Goal: Task Accomplishment & Management: Manage account settings

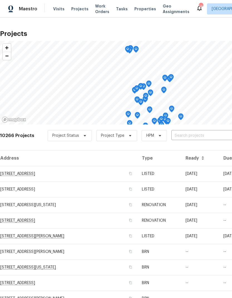
click at [195, 137] on input "text" at bounding box center [203, 135] width 64 height 9
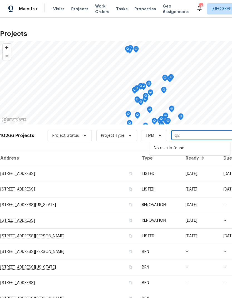
type input "q"
type input "1245 u"
click at [182, 151] on li "[STREET_ADDRESS]" at bounding box center [189, 148] width 81 height 9
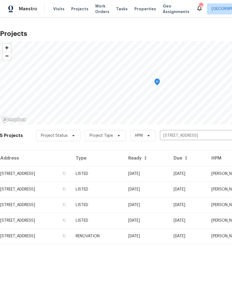
click at [124, 234] on td "RENOVATION" at bounding box center [97, 236] width 53 height 16
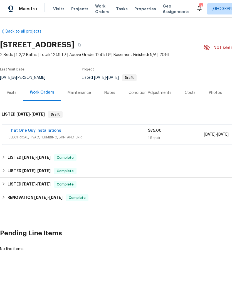
click at [44, 131] on link "That One Guy Installations" at bounding box center [35, 131] width 53 height 4
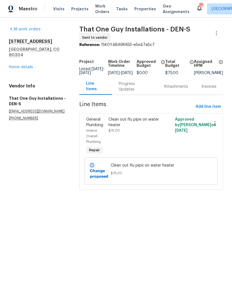
click at [19, 65] on link "Home details" at bounding box center [21, 67] width 24 height 4
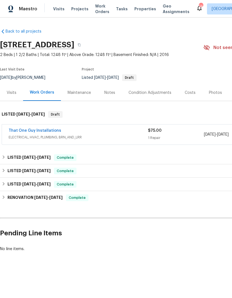
click at [106, 91] on div "Notes" at bounding box center [109, 93] width 11 height 6
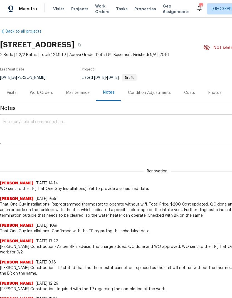
click at [77, 10] on span "Projects" at bounding box center [79, 9] width 17 height 6
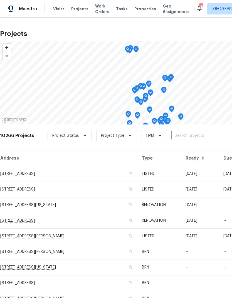
click at [184, 137] on input "text" at bounding box center [203, 135] width 64 height 9
type input "18th"
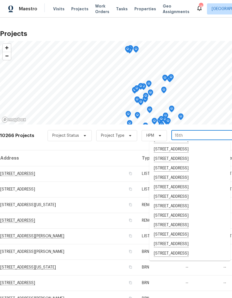
scroll to position [80, 0]
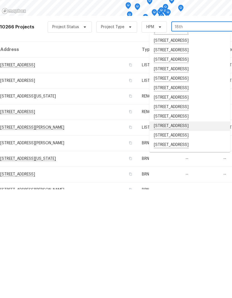
click at [188, 230] on li "[STREET_ADDRESS]" at bounding box center [189, 234] width 81 height 9
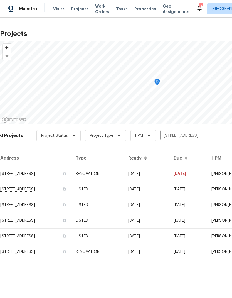
click at [124, 253] on td "RENOVATION" at bounding box center [97, 252] width 53 height 16
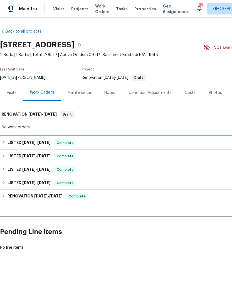
click at [8, 143] on h6 "LISTED [DATE] - [DATE]" at bounding box center [29, 142] width 43 height 7
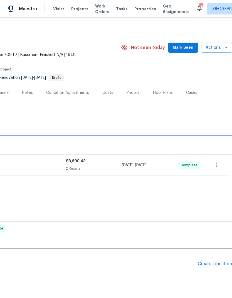
scroll to position [0, 82]
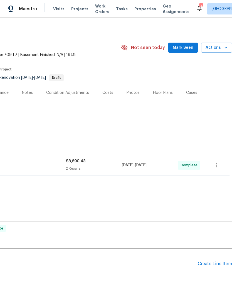
click at [210, 261] on div "Create Line Item" at bounding box center [215, 263] width 34 height 5
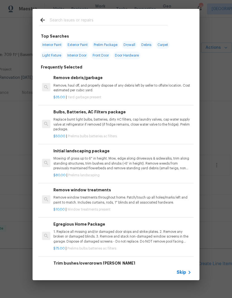
click at [186, 272] on span "Skip" at bounding box center [181, 272] width 9 height 6
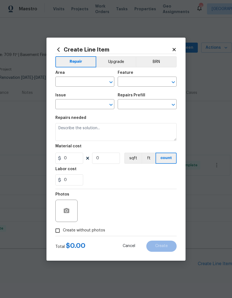
click at [70, 84] on input "text" at bounding box center [76, 82] width 43 height 9
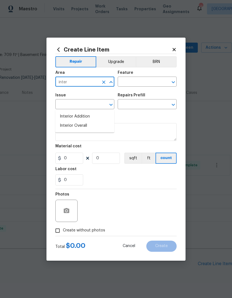
click at [80, 121] on li "Interior Overall" at bounding box center [84, 125] width 59 height 9
type input "Interior Overall"
click at [143, 82] on input "text" at bounding box center [139, 82] width 43 height 9
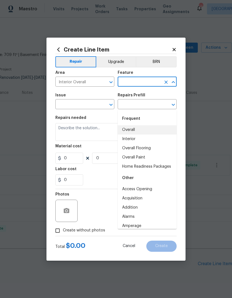
click at [135, 125] on li "Overall" at bounding box center [147, 129] width 59 height 9
type input "Overall"
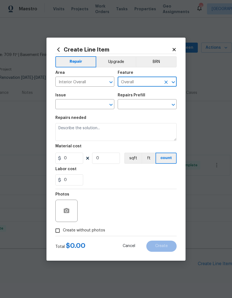
click at [87, 105] on input "text" at bounding box center [76, 104] width 43 height 9
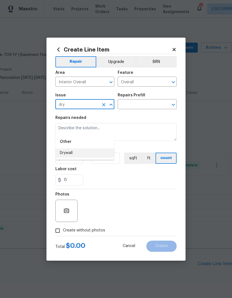
click at [74, 148] on li "Drywall" at bounding box center [84, 152] width 59 height 9
type input "Drywall"
click at [144, 104] on input "text" at bounding box center [139, 104] width 43 height 9
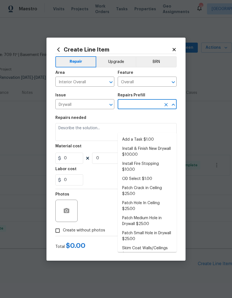
click at [137, 135] on li "Add a Task $1.00" at bounding box center [147, 139] width 59 height 9
type input "Add a Task $1.00"
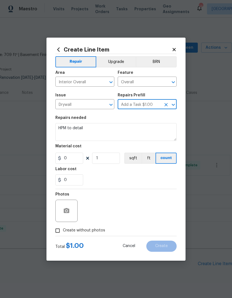
type input "Walls and Ceiling"
type textarea "HPM to detail"
type input "1"
type input "Add a Task $1.00"
type input "1"
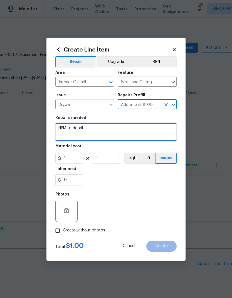
click at [86, 128] on textarea "HPM to detail" at bounding box center [115, 132] width 121 height 18
click at [86, 127] on textarea "HPM to detail" at bounding box center [115, 132] width 121 height 18
click at [87, 129] on textarea "HPM to detail" at bounding box center [115, 132] width 121 height 18
click at [90, 126] on textarea "HPM to detail" at bounding box center [115, 132] width 121 height 18
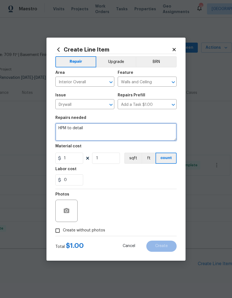
click at [101, 129] on textarea "HPM to detail" at bounding box center [115, 132] width 121 height 18
click at [102, 127] on textarea "HPM to detail" at bounding box center [115, 132] width 121 height 18
type textarea "H"
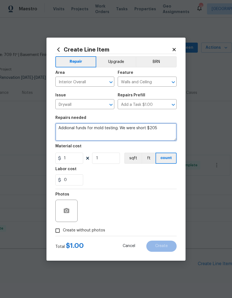
type textarea "Addional funds for mold testing. We were short $205"
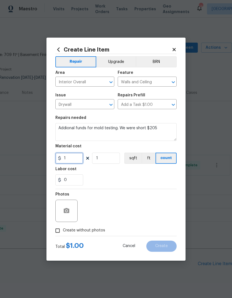
click at [77, 161] on input "1" at bounding box center [69, 158] width 28 height 11
type input "205"
click at [129, 175] on div "0" at bounding box center [115, 179] width 121 height 11
click at [61, 233] on input "Create without photos" at bounding box center [57, 230] width 11 height 11
checkbox input "true"
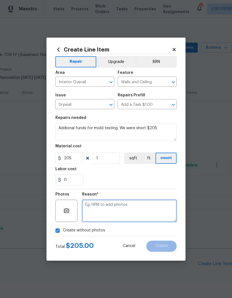
click at [111, 211] on textarea at bounding box center [129, 211] width 95 height 22
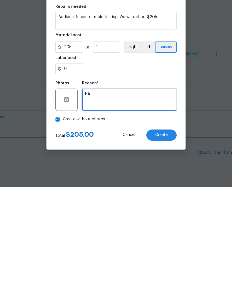
type textarea "Na"
click at [170, 241] on button "Create" at bounding box center [161, 246] width 30 height 11
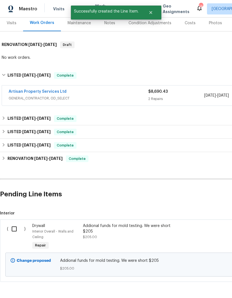
scroll to position [69, 0]
click at [15, 223] on input "checkbox" at bounding box center [16, 229] width 16 height 12
checkbox input "true"
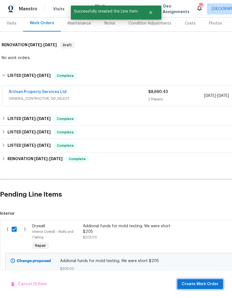
click at [201, 283] on span "Create Work Order" at bounding box center [200, 284] width 37 height 7
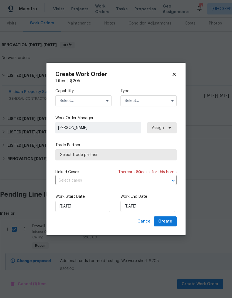
click at [97, 103] on input "text" at bounding box center [83, 100] width 56 height 11
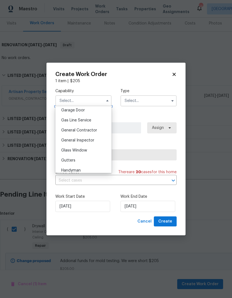
scroll to position [249, 0]
click at [90, 130] on span "General Contractor" at bounding box center [79, 129] width 36 height 4
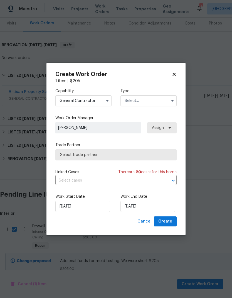
type input "General Contractor"
click at [140, 101] on input "text" at bounding box center [149, 100] width 56 height 11
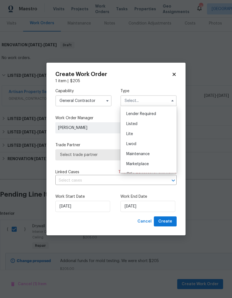
scroll to position [54, 0]
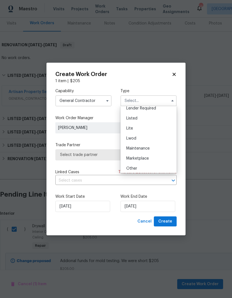
click at [142, 119] on div "Listed" at bounding box center [148, 118] width 53 height 10
type input "Listed"
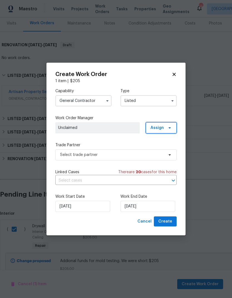
click at [167, 129] on span at bounding box center [169, 128] width 6 height 4
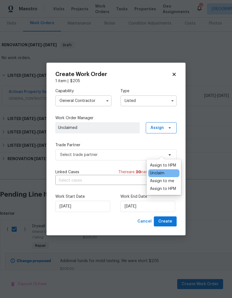
click at [165, 163] on div "Assign to HPM" at bounding box center [163, 166] width 26 height 6
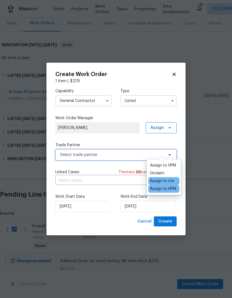
click at [125, 155] on span "Select trade partner" at bounding box center [112, 155] width 104 height 6
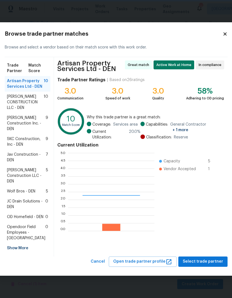
scroll to position [78, 86]
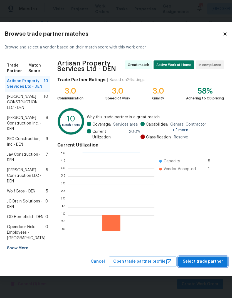
click at [198, 265] on span "Select trade partner" at bounding box center [203, 261] width 40 height 7
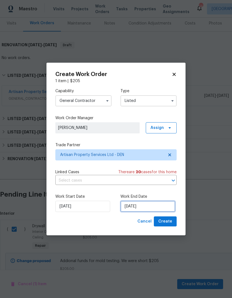
click at [155, 208] on input "[DATE]" at bounding box center [148, 206] width 55 height 11
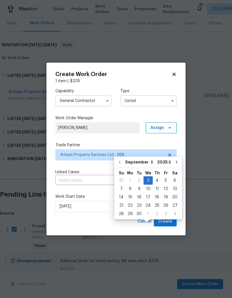
scroll to position [22, 0]
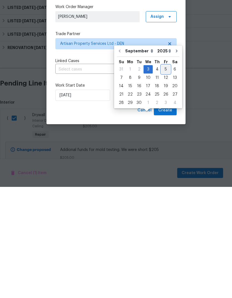
click at [166, 176] on div "5" at bounding box center [165, 180] width 9 height 8
type input "[DATE]"
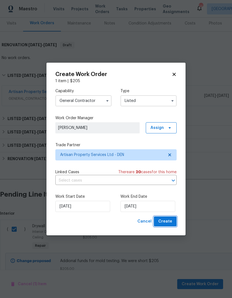
click at [167, 220] on span "Create" at bounding box center [165, 221] width 14 height 7
checkbox input "false"
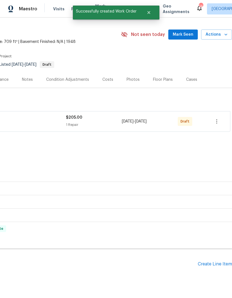
scroll to position [13, 82]
click at [214, 261] on div "Create Line Item" at bounding box center [215, 263] width 34 height 5
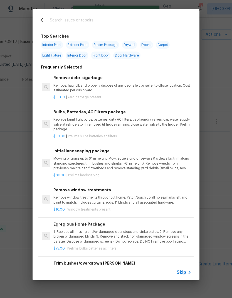
click at [185, 272] on span "Skip" at bounding box center [181, 272] width 9 height 6
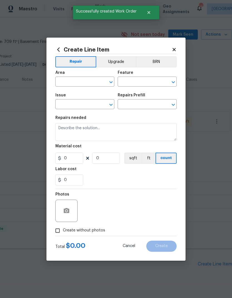
click at [78, 84] on input "text" at bounding box center [76, 82] width 43 height 9
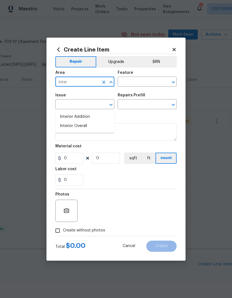
click at [78, 121] on li "Interior Overall" at bounding box center [84, 125] width 59 height 9
type input "Interior Overall"
click at [139, 82] on input "text" at bounding box center [139, 82] width 43 height 9
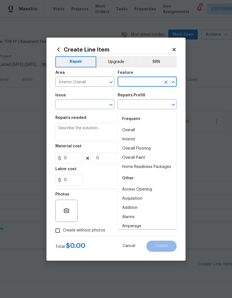
click at [136, 126] on li "Overall" at bounding box center [147, 130] width 59 height 9
type input "Overall"
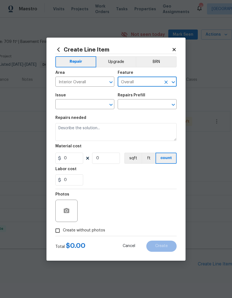
click at [84, 105] on input "text" at bounding box center [76, 104] width 43 height 9
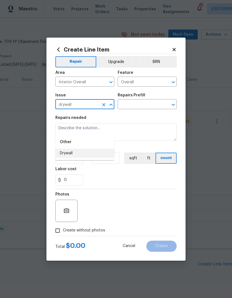
click at [72, 149] on li "Drywall" at bounding box center [84, 153] width 59 height 9
type input "Drywall"
click at [142, 106] on input "text" at bounding box center [139, 104] width 43 height 9
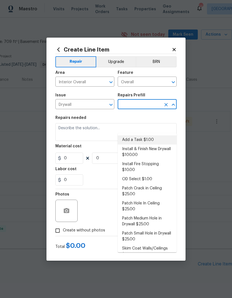
click at [143, 135] on li "Add a Task $1.00" at bounding box center [147, 139] width 59 height 9
type input "Add a Task $1.00"
type input "Walls and Ceiling"
type textarea "HPM to detail"
type input "1"
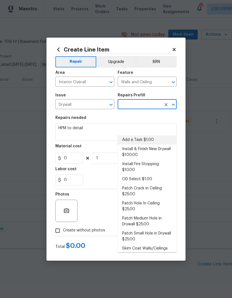
type input "Add a Task $1.00"
type input "1"
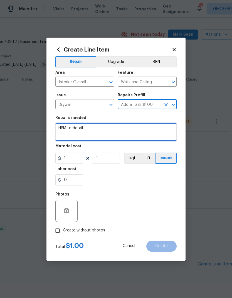
click at [85, 127] on textarea "HPM to detail" at bounding box center [115, 132] width 121 height 18
click at [80, 131] on textarea "HPM to detail" at bounding box center [115, 132] width 121 height 18
type textarea "H"
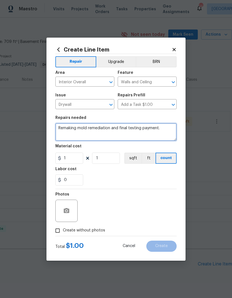
type textarea "Remaking mold remediation and final testing payment."
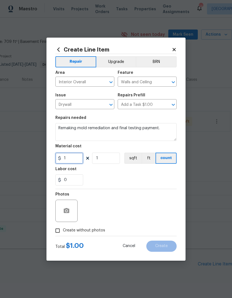
click at [77, 159] on input "1" at bounding box center [69, 158] width 28 height 11
type input "1"
click at [112, 172] on div "Labor cost" at bounding box center [115, 170] width 121 height 7
click at [60, 233] on input "Create without photos" at bounding box center [57, 230] width 11 height 11
checkbox input "true"
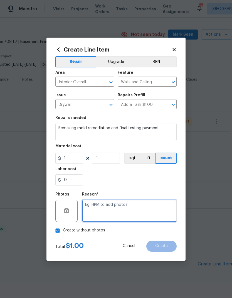
click at [112, 208] on textarea at bounding box center [129, 211] width 95 height 22
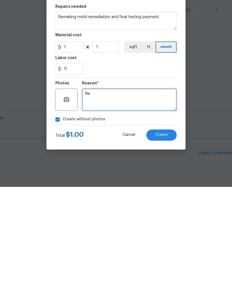
type textarea "Na"
click at [167, 241] on button "Create" at bounding box center [161, 246] width 30 height 11
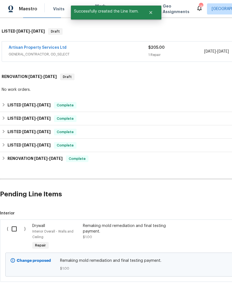
scroll to position [83, 0]
click at [15, 223] on input "checkbox" at bounding box center [16, 229] width 16 height 12
checkbox input "true"
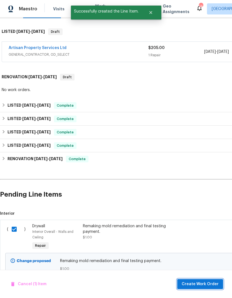
click at [202, 282] on span "Create Work Order" at bounding box center [200, 284] width 37 height 7
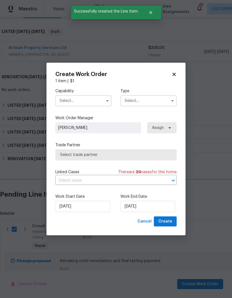
click at [85, 103] on input "text" at bounding box center [83, 100] width 56 height 11
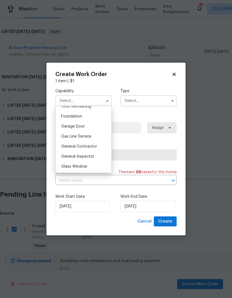
scroll to position [235, 0]
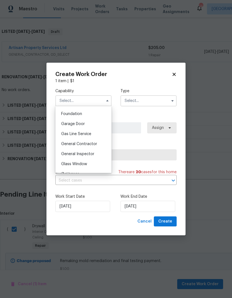
click at [90, 145] on span "General Contractor" at bounding box center [79, 144] width 36 height 4
type input "General Contractor"
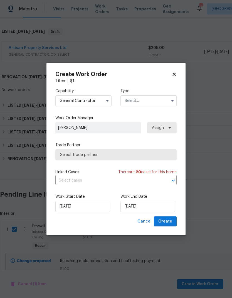
click at [142, 102] on input "text" at bounding box center [149, 100] width 56 height 11
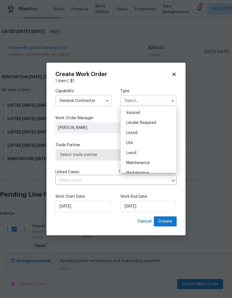
scroll to position [45, 0]
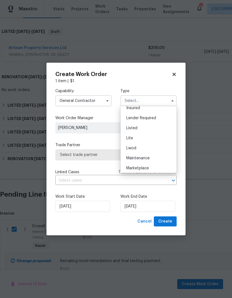
click at [143, 130] on div "Listed" at bounding box center [148, 128] width 53 height 10
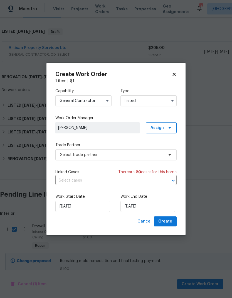
type input "Listed"
click at [124, 127] on span "Unclaimed" at bounding box center [97, 128] width 79 height 6
click at [164, 129] on span "Assign" at bounding box center [161, 127] width 31 height 11
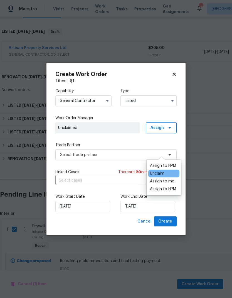
click at [164, 163] on div "Assign to HPM" at bounding box center [163, 166] width 26 height 6
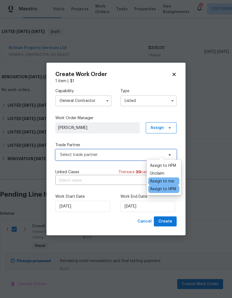
click at [129, 155] on span "Select trade partner" at bounding box center [112, 155] width 104 height 6
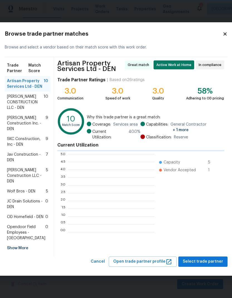
scroll to position [1, 1]
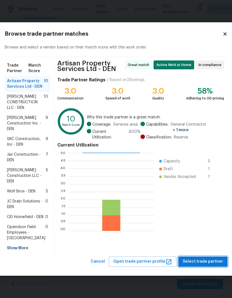
click at [199, 265] on span "Select trade partner" at bounding box center [203, 261] width 40 height 7
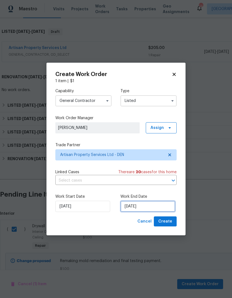
click at [153, 205] on input "[DATE]" at bounding box center [148, 206] width 55 height 11
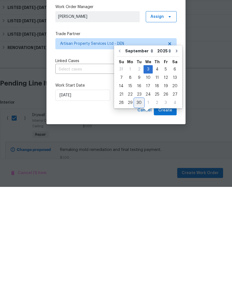
click at [138, 210] on div "30" at bounding box center [139, 214] width 9 height 8
type input "[DATE]"
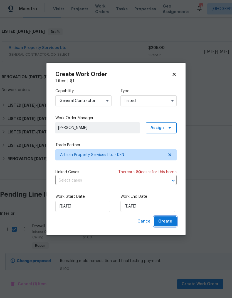
click at [167, 220] on span "Create" at bounding box center [165, 221] width 14 height 7
checkbox input "false"
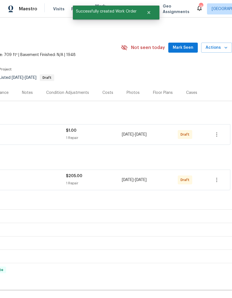
scroll to position [0, 82]
click at [217, 131] on icon "button" at bounding box center [217, 134] width 7 height 7
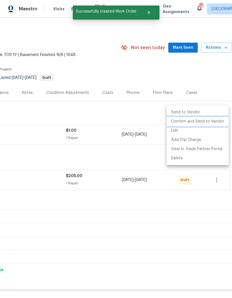
click at [199, 123] on li "Confirm and Send to Vendor" at bounding box center [198, 121] width 62 height 9
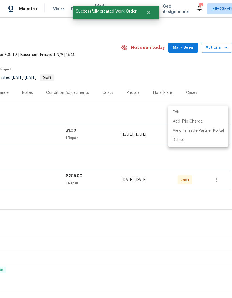
click at [217, 159] on div at bounding box center [116, 149] width 232 height 298
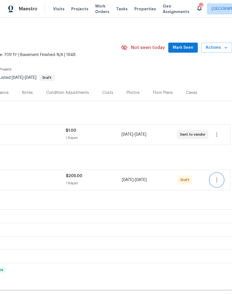
click at [216, 176] on icon "button" at bounding box center [217, 179] width 7 height 7
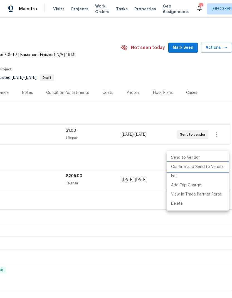
click at [198, 168] on li "Confirm and Send to Vendor" at bounding box center [198, 166] width 62 height 9
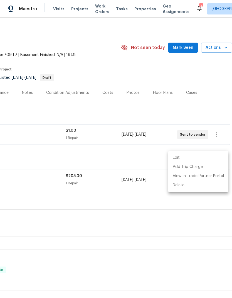
click at [161, 133] on div at bounding box center [116, 149] width 232 height 298
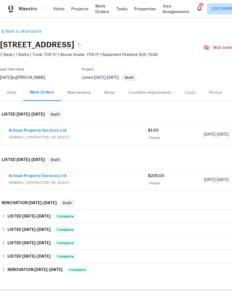
scroll to position [0, 0]
click at [110, 90] on div "Notes" at bounding box center [109, 93] width 11 height 6
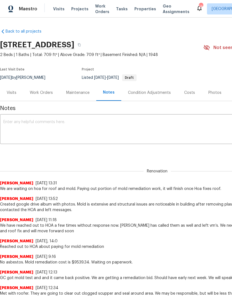
click at [32, 125] on textarea at bounding box center [157, 129] width 308 height 19
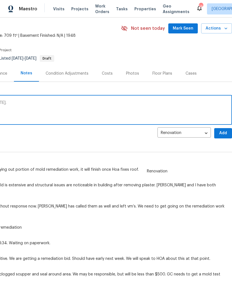
scroll to position [19, 82]
type textarea "Meeting with hoa foundation specialist [DATE]."
click at [221, 133] on span "Add" at bounding box center [223, 133] width 9 height 7
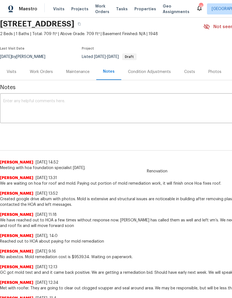
scroll to position [21, 0]
click at [75, 9] on span "Projects" at bounding box center [79, 9] width 17 height 6
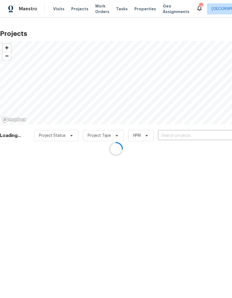
click at [185, 135] on div at bounding box center [116, 149] width 232 height 298
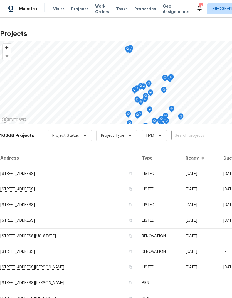
click at [195, 135] on input "text" at bounding box center [203, 135] width 64 height 9
type input "firethorn"
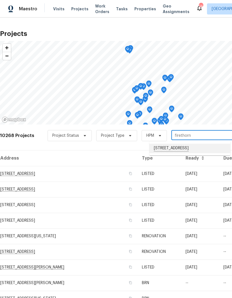
click at [179, 149] on li "[STREET_ADDRESS]" at bounding box center [189, 148] width 81 height 9
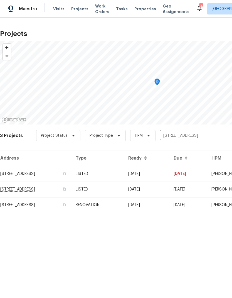
click at [124, 206] on td "RENOVATION" at bounding box center [97, 205] width 53 height 16
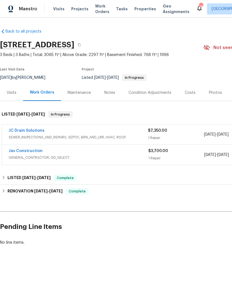
click at [112, 95] on div "Notes" at bounding box center [109, 93] width 11 height 6
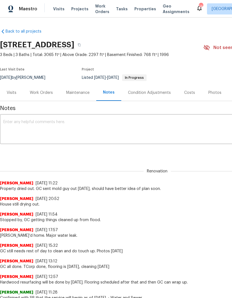
click at [146, 132] on textarea at bounding box center [157, 129] width 308 height 19
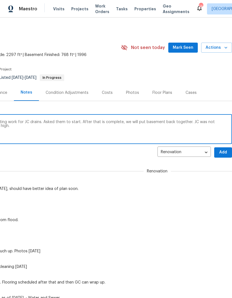
scroll to position [0, 82]
type textarea "I have approved mold remediation and testing work for JC drains. Asked them to …"
click at [221, 153] on span "Add" at bounding box center [223, 152] width 9 height 7
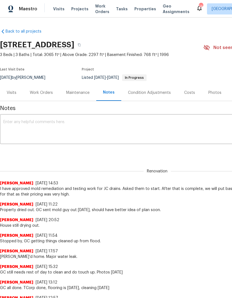
scroll to position [0, 0]
click at [75, 8] on span "Projects" at bounding box center [79, 9] width 17 height 6
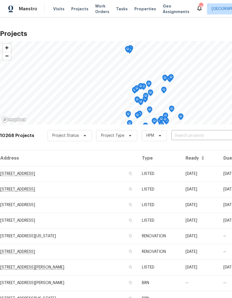
click at [181, 134] on input "text" at bounding box center [203, 135] width 64 height 9
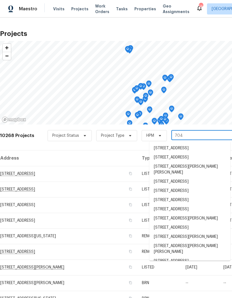
type input "7041"
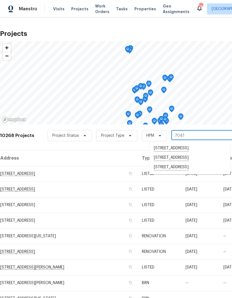
click at [185, 168] on li "[STREET_ADDRESS]" at bounding box center [189, 167] width 81 height 9
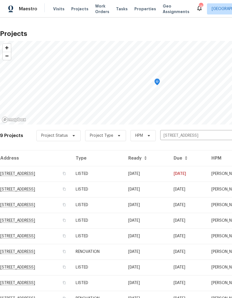
click at [124, 211] on td "LISTED" at bounding box center [97, 205] width 53 height 16
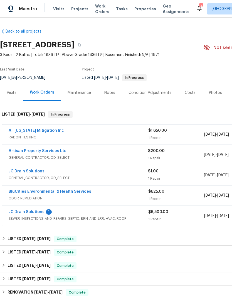
click at [112, 93] on div "Notes" at bounding box center [109, 93] width 11 height 6
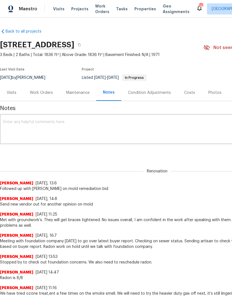
click at [126, 126] on textarea at bounding box center [157, 129] width 308 height 19
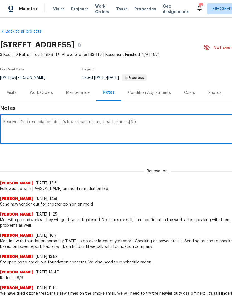
click at [108, 122] on textarea "Received 2nd remediation bid. It’s lower than artisan, it still almost $15k" at bounding box center [157, 129] width 308 height 19
click at [153, 121] on textarea "Received 2nd remediation bid. It’s lower than artisan, but still almost $15k" at bounding box center [157, 129] width 308 height 19
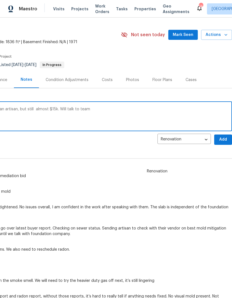
scroll to position [13, 82]
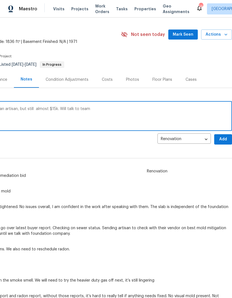
type textarea "Received 2nd remediation bid. It’s lower than artisan, but still almost $15k. W…"
click at [221, 138] on span "Add" at bounding box center [223, 139] width 9 height 7
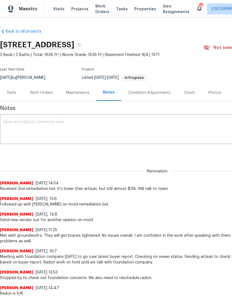
scroll to position [0, 0]
click at [75, 11] on span "Projects" at bounding box center [79, 9] width 17 height 6
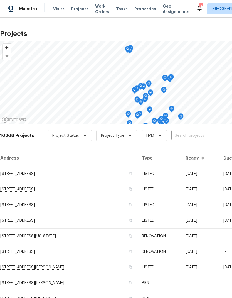
click at [185, 137] on input "text" at bounding box center [203, 135] width 64 height 9
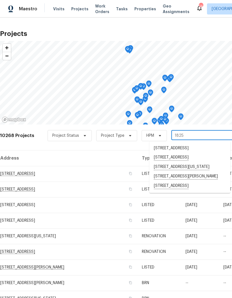
type input "1825"
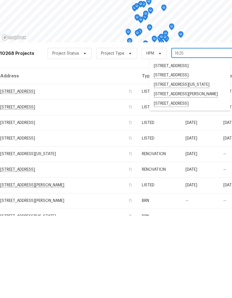
click at [191, 172] on li "[STREET_ADDRESS][PERSON_NAME]" at bounding box center [189, 176] width 81 height 9
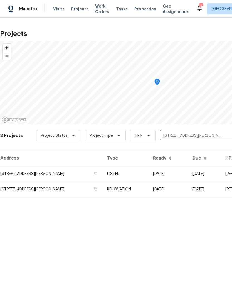
click at [134, 190] on td "RENOVATION" at bounding box center [126, 189] width 46 height 16
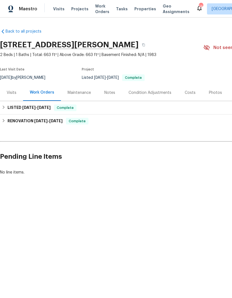
click at [111, 94] on div "Notes" at bounding box center [109, 93] width 11 height 6
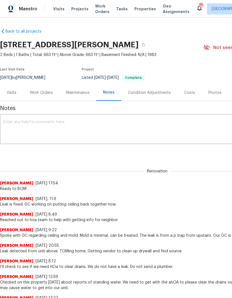
click at [111, 125] on textarea at bounding box center [157, 129] width 308 height 19
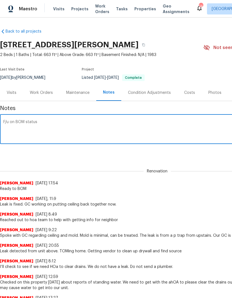
click at [11, 121] on textarea "F/u on BOM status" at bounding box center [157, 129] width 308 height 19
click at [43, 122] on textarea "Followed up on BOM status" at bounding box center [157, 129] width 308 height 19
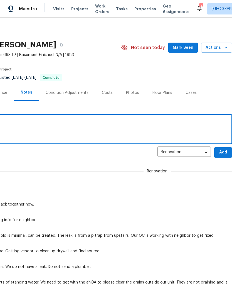
scroll to position [0, 82]
type textarea "Followed up on BOM request status"
click at [222, 153] on span "Add" at bounding box center [223, 152] width 9 height 7
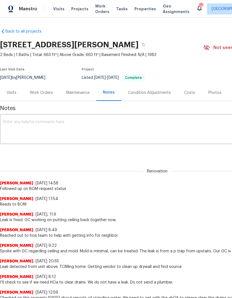
scroll to position [0, 0]
click at [74, 11] on span "Projects" at bounding box center [79, 9] width 17 height 6
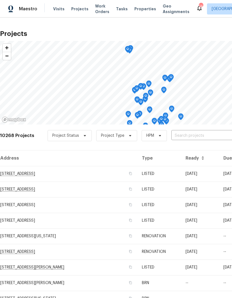
click at [137, 11] on span "Properties" at bounding box center [145, 9] width 22 height 6
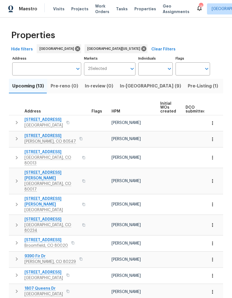
click at [132, 89] on span "In-[GEOGRAPHIC_DATA] (9)" at bounding box center [150, 86] width 61 height 8
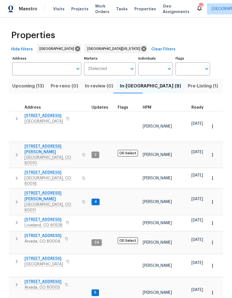
click at [148, 108] on span "HPM" at bounding box center [147, 107] width 9 height 4
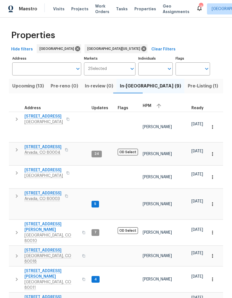
click at [188, 87] on span "Pre-Listing (1)" at bounding box center [203, 86] width 30 height 8
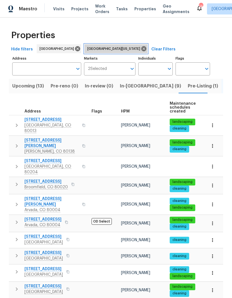
click at [141, 49] on icon at bounding box center [143, 48] width 5 height 5
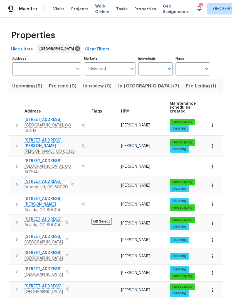
click at [128, 86] on span "In-[GEOGRAPHIC_DATA] (7)" at bounding box center [148, 86] width 61 height 8
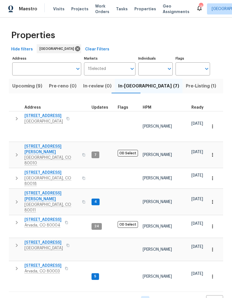
click at [32, 88] on span "Upcoming (9)" at bounding box center [27, 86] width 30 height 8
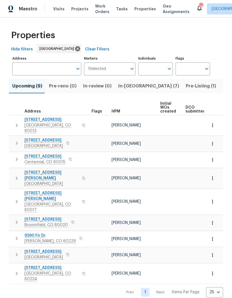
click at [120, 110] on div "HPM" at bounding box center [134, 111] width 44 height 4
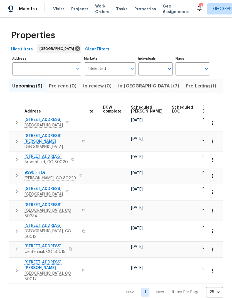
scroll to position [0, 140]
click at [212, 174] on icon "button" at bounding box center [212, 176] width 1 height 4
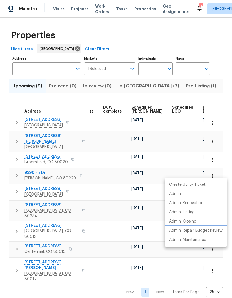
click at [188, 229] on p "Admin: Repair Budget Review" at bounding box center [195, 231] width 53 height 6
click at [78, 10] on div at bounding box center [116, 149] width 232 height 298
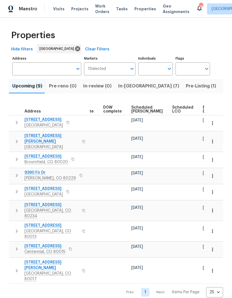
click at [75, 11] on span "Projects" at bounding box center [79, 9] width 17 height 6
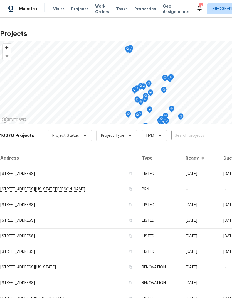
click at [187, 135] on input "text" at bounding box center [203, 135] width 64 height 9
type input "7575"
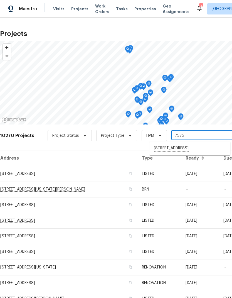
click at [181, 149] on li "[STREET_ADDRESS]" at bounding box center [189, 148] width 81 height 9
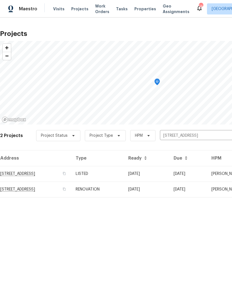
click at [124, 190] on td "RENOVATION" at bounding box center [97, 189] width 53 height 16
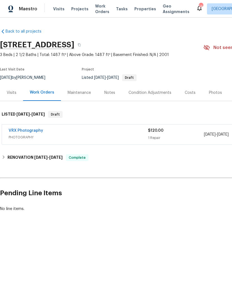
click at [74, 10] on span "Projects" at bounding box center [79, 9] width 17 height 6
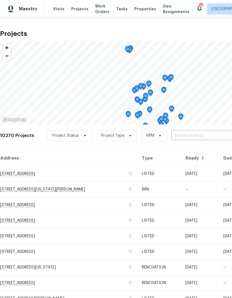
click at [191, 134] on input "text" at bounding box center [203, 135] width 64 height 9
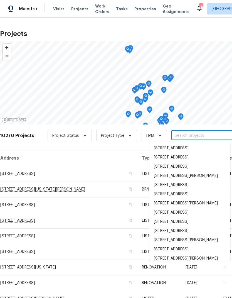
click at [185, 135] on input "text" at bounding box center [203, 135] width 64 height 9
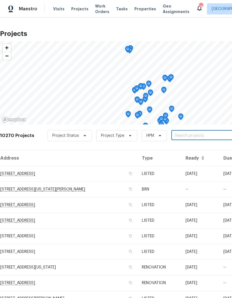
paste input "[STREET_ADDRESS]"
type input "[STREET_ADDRESS]"
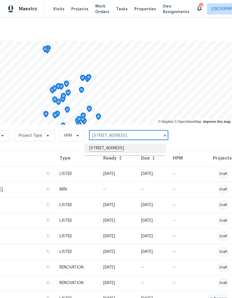
click at [142, 149] on li "[STREET_ADDRESS]" at bounding box center [125, 148] width 81 height 9
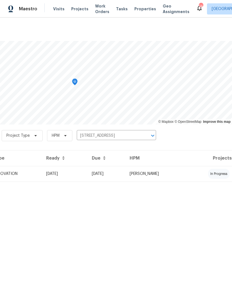
click at [150, 173] on td "[PERSON_NAME]" at bounding box center [155, 174] width 61 height 16
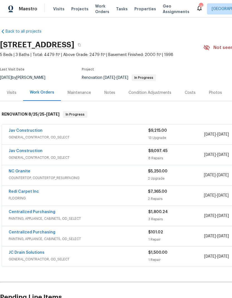
click at [112, 96] on div "Notes" at bounding box center [110, 92] width 24 height 16
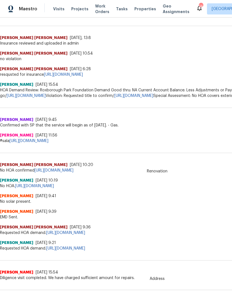
scroll to position [22, 0]
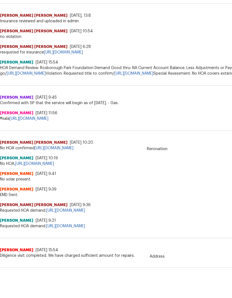
click at [48, 121] on link "[URL][DOMAIN_NAME]" at bounding box center [28, 119] width 39 height 4
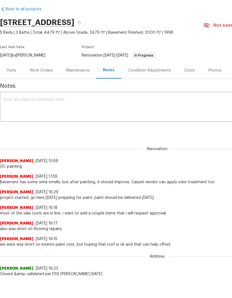
scroll to position [0, 0]
click at [46, 67] on div "Work Orders" at bounding box center [41, 70] width 36 height 16
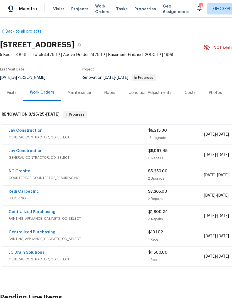
click at [31, 129] on link "Jav Construction" at bounding box center [26, 131] width 34 height 4
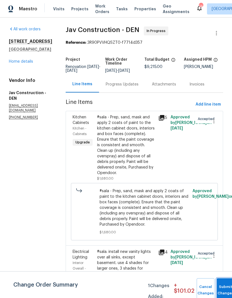
click at [220, 287] on button "Submit Changes" at bounding box center [226, 290] width 18 height 24
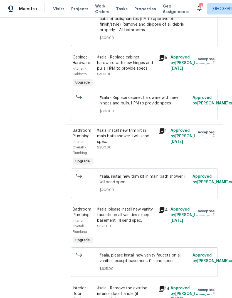
scroll to position [975, 0]
click at [138, 144] on div "#sala. install new trim kit in main bath shower. i will send spec." at bounding box center [126, 135] width 58 height 17
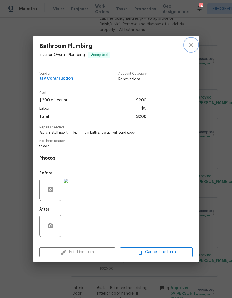
click at [193, 46] on icon "close" at bounding box center [191, 45] width 4 height 4
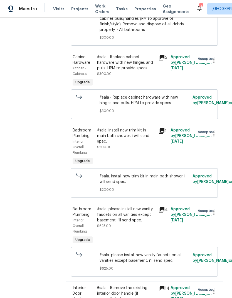
click at [133, 185] on span "#sala. install new trim kit in main bath shower. i will send spec." at bounding box center [145, 178] width 90 height 11
click at [145, 192] on span "$200.00" at bounding box center [145, 190] width 90 height 6
click at [212, 138] on icon "button" at bounding box center [214, 134] width 7 height 7
click at [131, 160] on div at bounding box center [116, 149] width 232 height 298
click at [131, 144] on div "#sala. install new trim kit in main bath shower. i will send spec." at bounding box center [126, 135] width 58 height 17
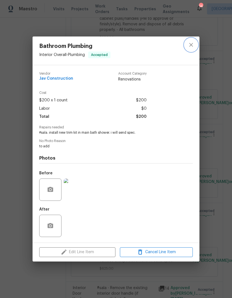
click at [192, 46] on icon "close" at bounding box center [191, 44] width 7 height 7
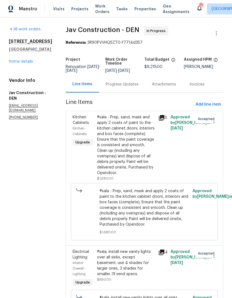
scroll to position [0, 0]
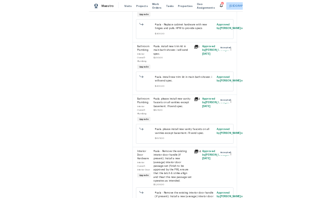
scroll to position [1033, 0]
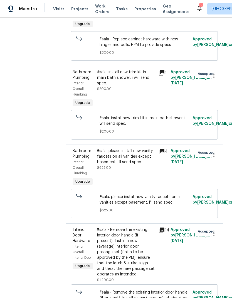
click at [138, 92] on div "#sala. install new trim kit in main bath shower. i will send spec. $200.00" at bounding box center [126, 80] width 58 height 22
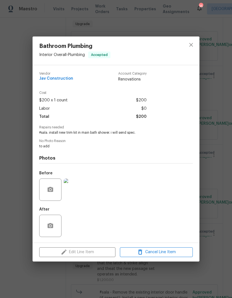
click at [100, 254] on div "Edit Line Item Cancel Line Item" at bounding box center [116, 252] width 167 height 19
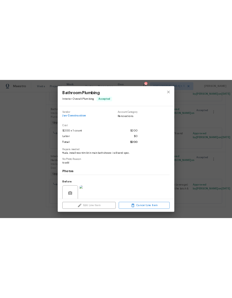
scroll to position [854, 0]
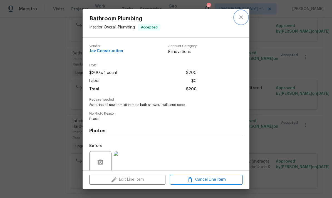
click at [232, 18] on icon "close" at bounding box center [241, 17] width 7 height 7
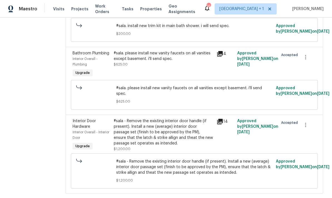
click at [171, 139] on div "#sala - Remove the existing interior door handle (if present). Install a new (a…" at bounding box center [164, 132] width 100 height 28
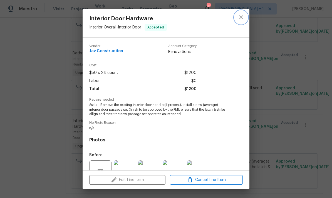
click at [232, 18] on icon "close" at bounding box center [241, 17] width 7 height 7
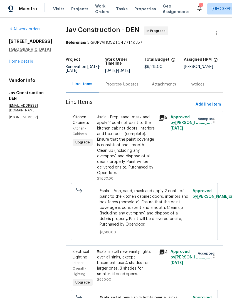
scroll to position [0, 0]
click at [23, 63] on link "Home details" at bounding box center [21, 62] width 24 height 4
